Goal: Transaction & Acquisition: Purchase product/service

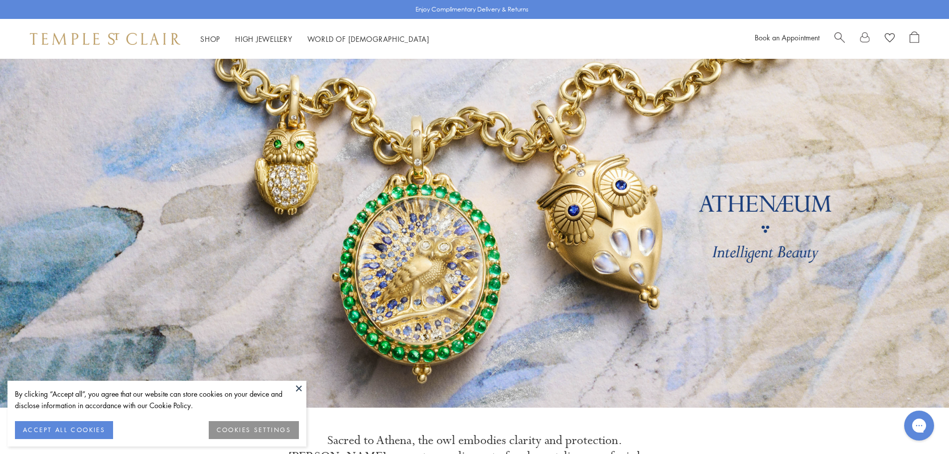
click at [301, 381] on button at bounding box center [298, 388] width 15 height 15
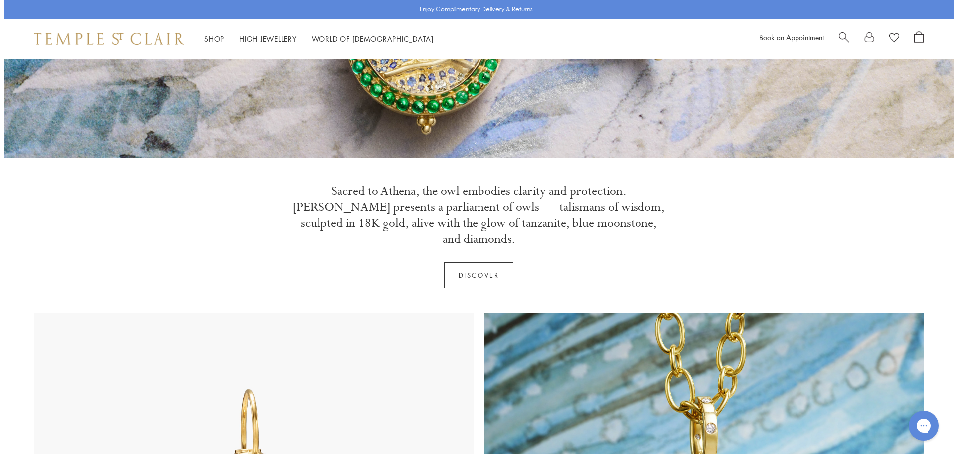
scroll to position [448, 0]
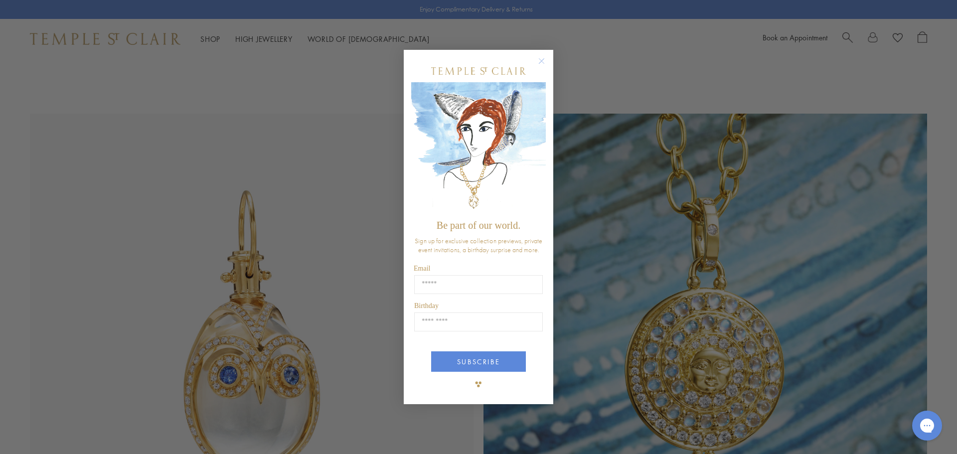
click at [533, 60] on div "POPUP Form" at bounding box center [478, 71] width 135 height 22
click at [539, 57] on circle "Close dialog" at bounding box center [542, 61] width 12 height 12
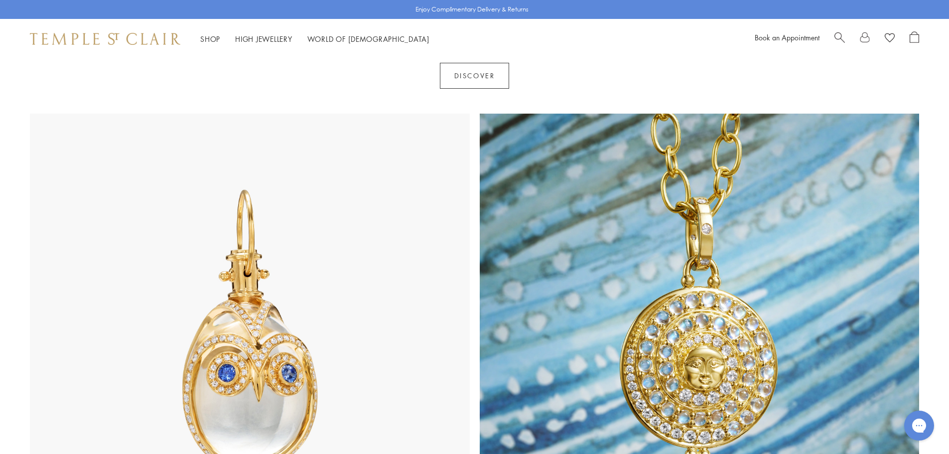
click at [843, 38] on span "Search" at bounding box center [840, 36] width 10 height 10
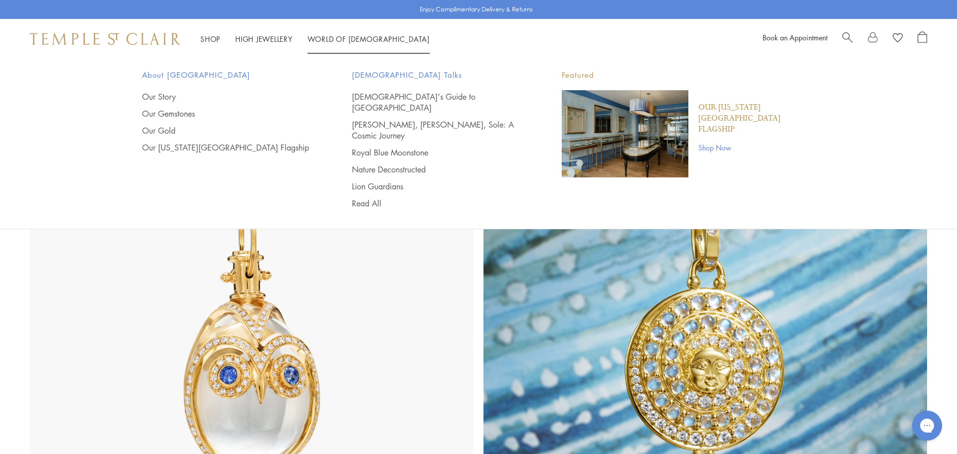
click at [847, 35] on span "Search" at bounding box center [847, 36] width 10 height 10
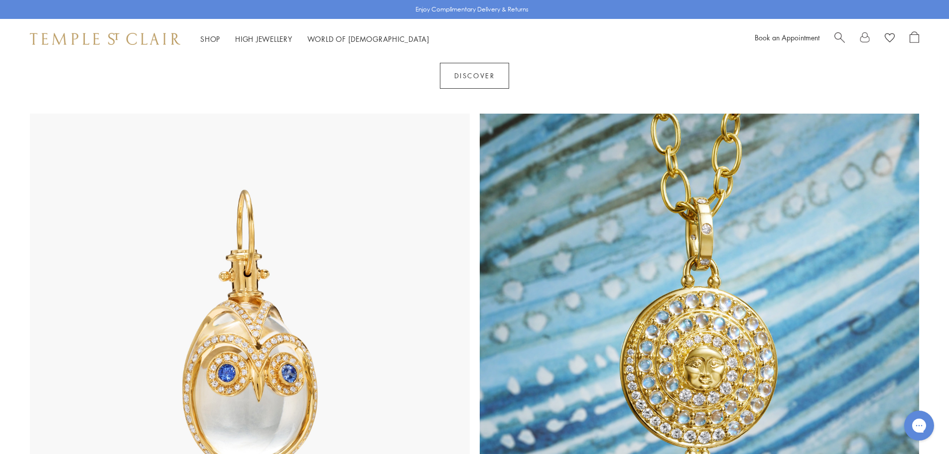
click at [838, 34] on span "Search" at bounding box center [840, 36] width 10 height 10
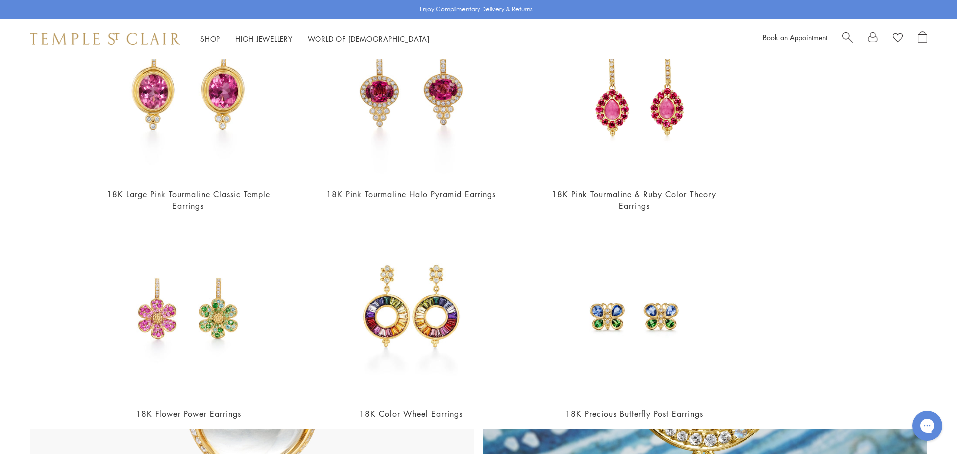
scroll to position [0, 0]
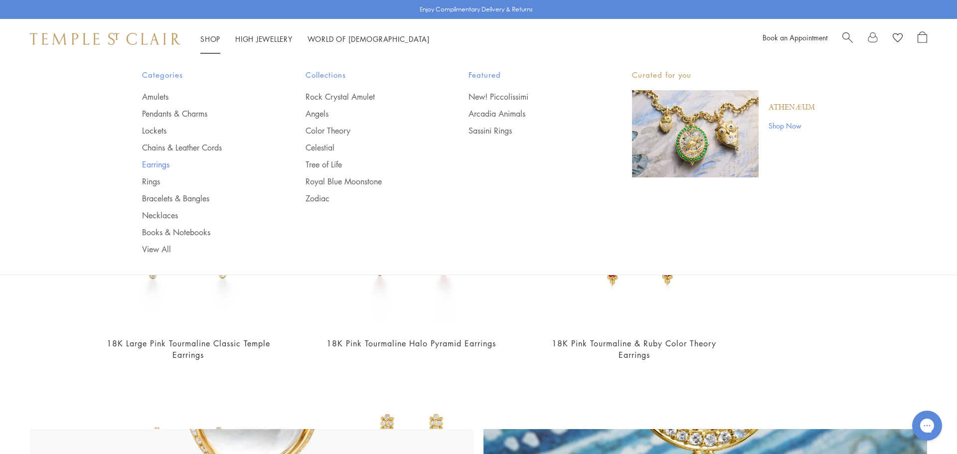
type input "**********"
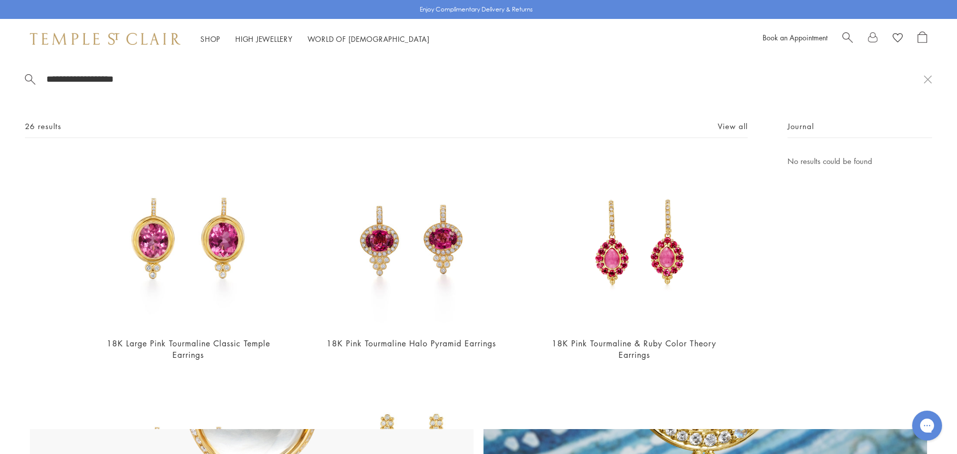
click at [154, 165] on link "Earrings" at bounding box center [204, 164] width 124 height 11
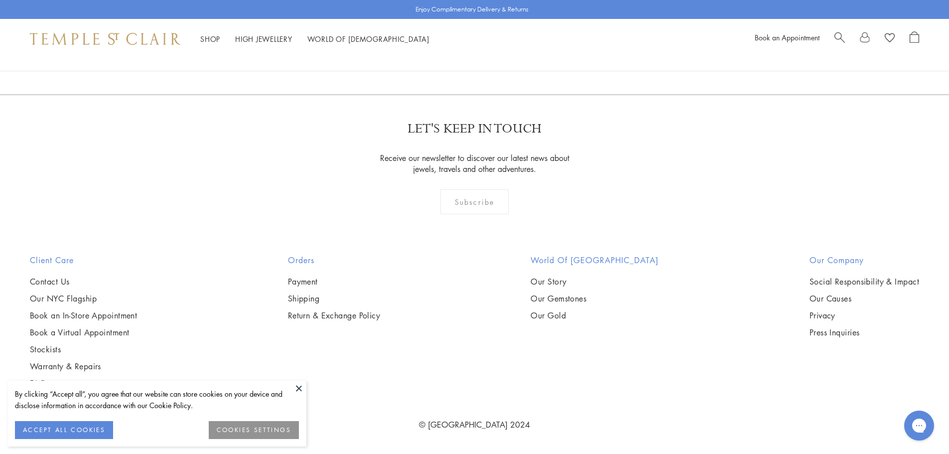
scroll to position [4982, 0]
click at [301, 388] on button at bounding box center [298, 388] width 15 height 15
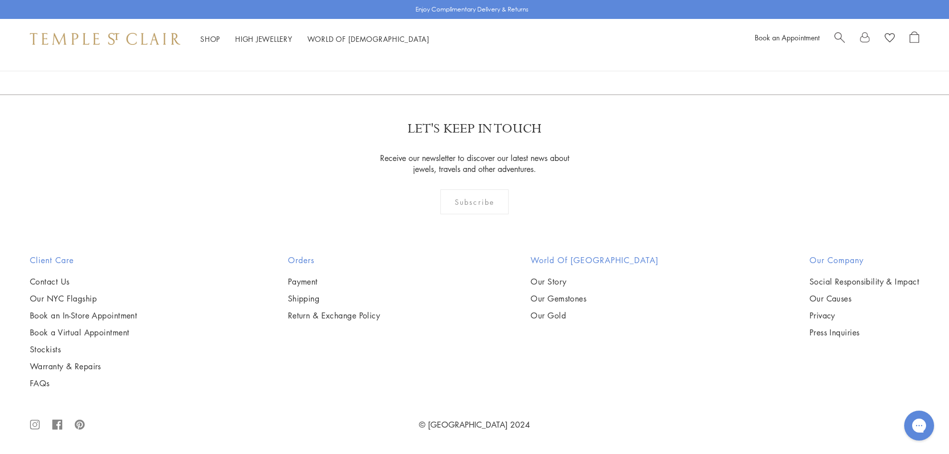
scroll to position [6427, 0]
click at [460, 54] on link "2" at bounding box center [458, 40] width 33 height 27
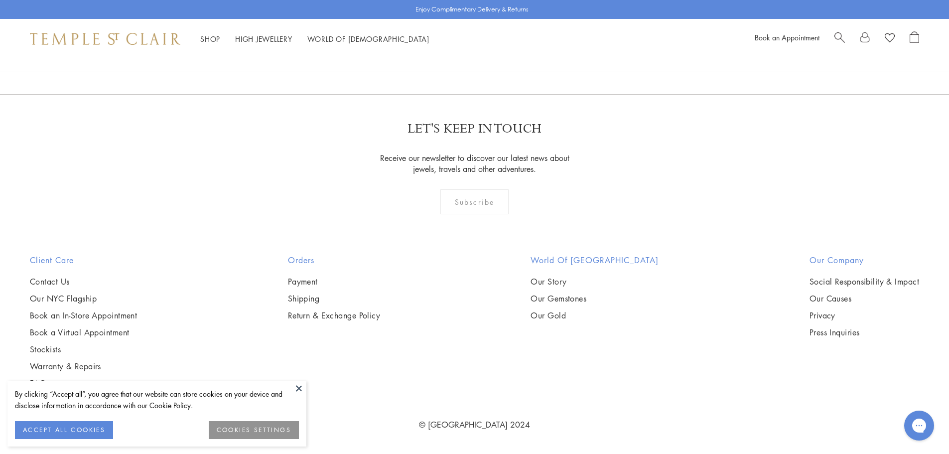
scroll to position [6029, 0]
